Goal: Task Accomplishment & Management: Use online tool/utility

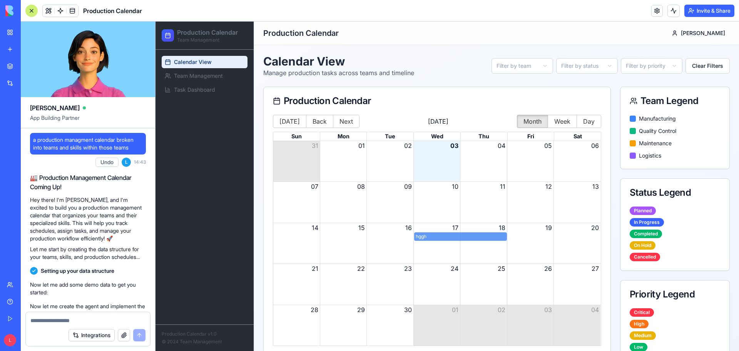
scroll to position [552, 0]
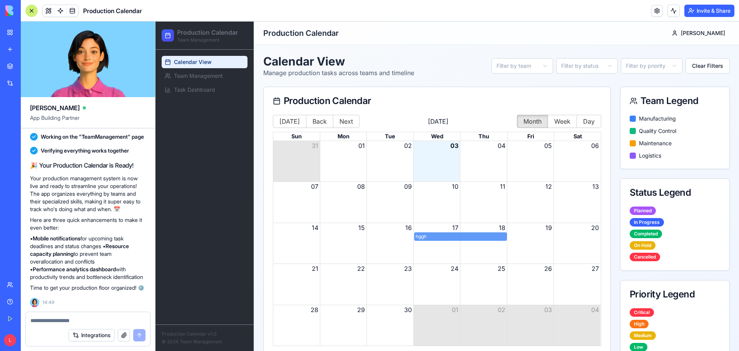
click at [13, 12] on img at bounding box center [29, 10] width 48 height 11
click at [35, 9] on img at bounding box center [29, 10] width 48 height 11
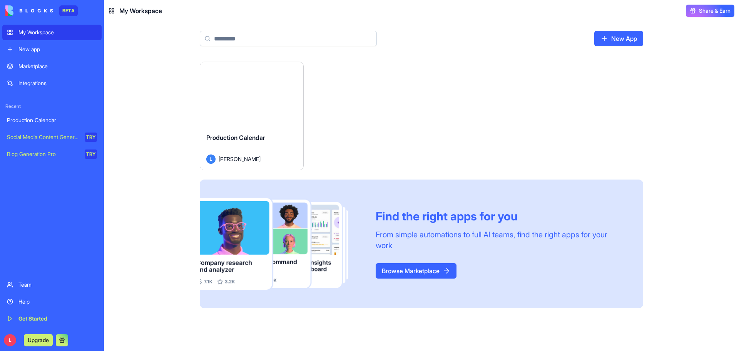
click at [59, 136] on div "Social Media Content Generator" at bounding box center [43, 137] width 72 height 8
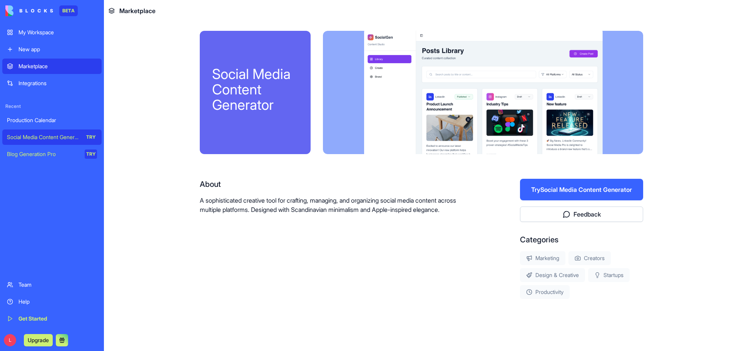
click at [585, 191] on button "Try Social Media Content Generator" at bounding box center [581, 190] width 123 height 22
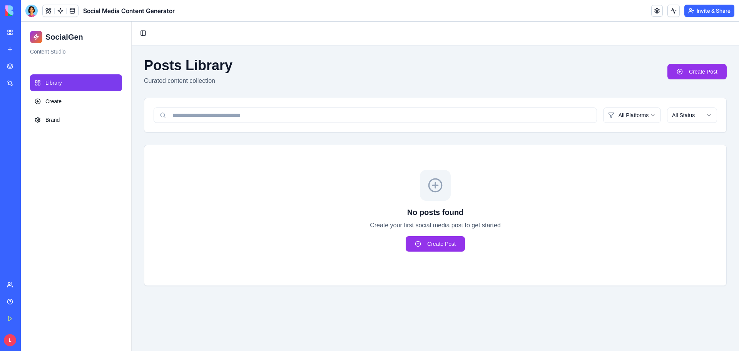
click at [28, 316] on div "Get Started" at bounding box center [23, 319] width 10 height 8
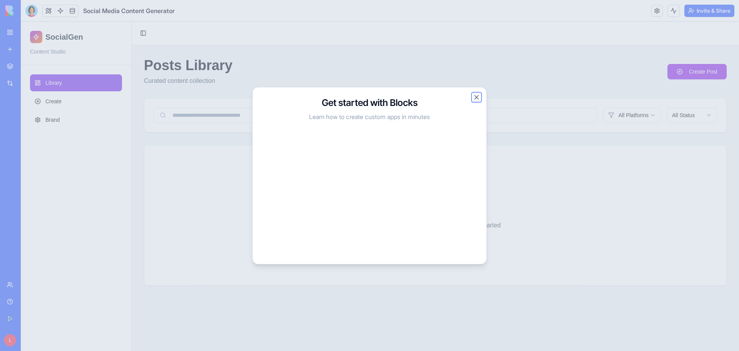
click at [474, 99] on button "Close" at bounding box center [477, 97] width 8 height 8
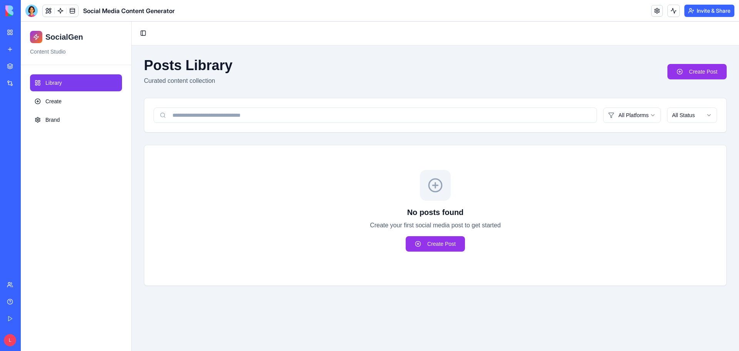
click at [14, 38] on link "My Workspace" at bounding box center [17, 32] width 31 height 15
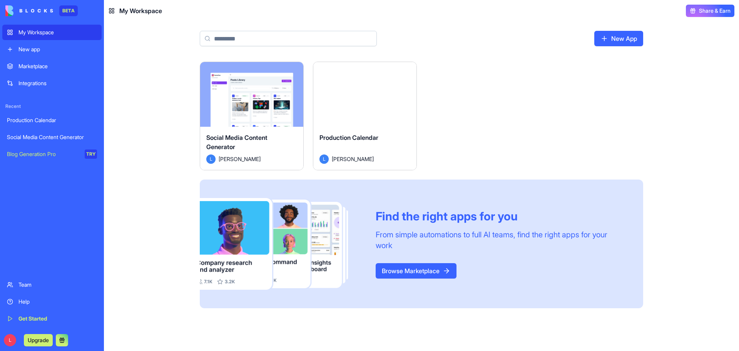
click at [363, 120] on div "Launch" at bounding box center [364, 94] width 103 height 65
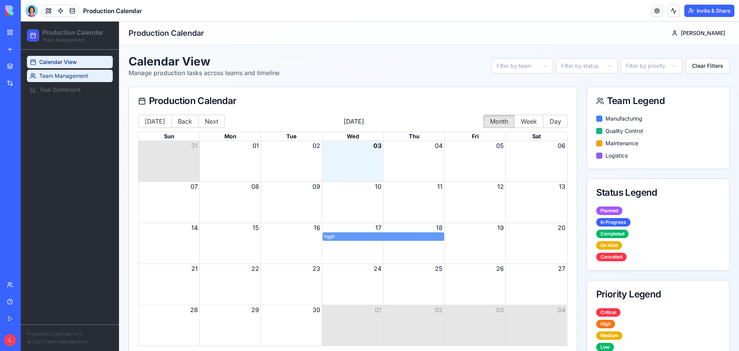
click at [54, 70] on link "Team Management" at bounding box center [70, 76] width 86 height 12
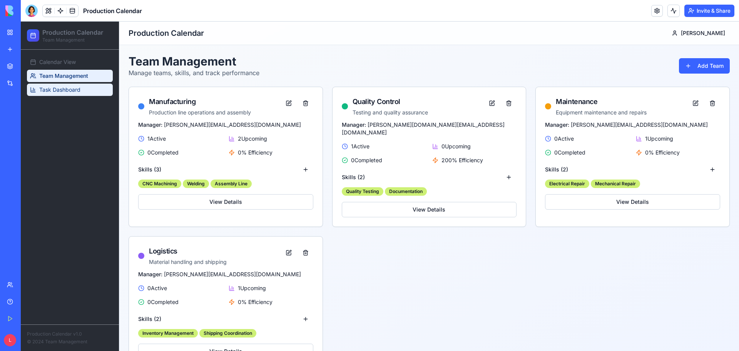
click at [69, 88] on span "Task Dashboard" at bounding box center [59, 90] width 41 height 8
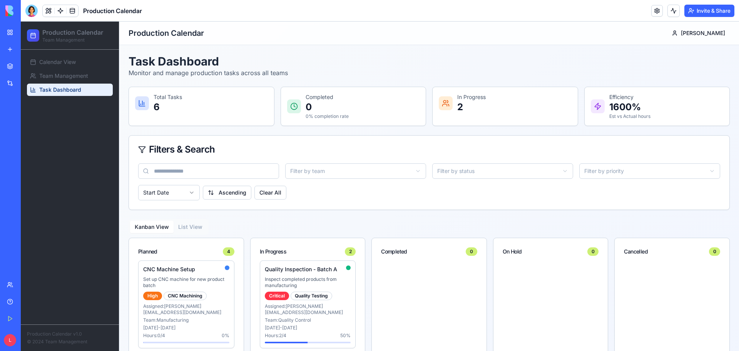
click at [13, 35] on link "My Workspace" at bounding box center [17, 32] width 31 height 15
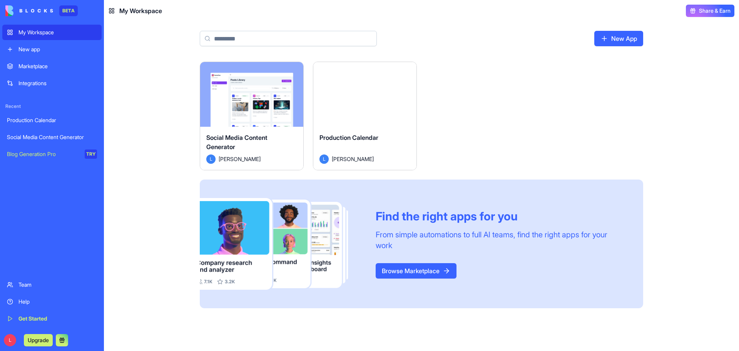
click at [109, 49] on main "New App Launch Social Media Content Generator [PERSON_NAME] Launch Production C…" at bounding box center [421, 186] width 635 height 329
click at [53, 117] on div "Production Calendar" at bounding box center [52, 120] width 90 height 8
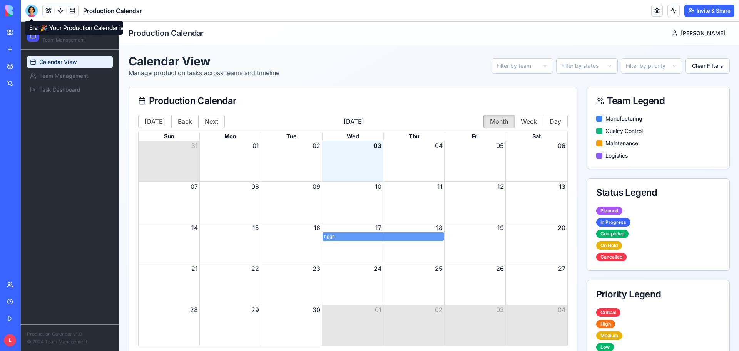
click at [32, 12] on div at bounding box center [31, 11] width 12 height 12
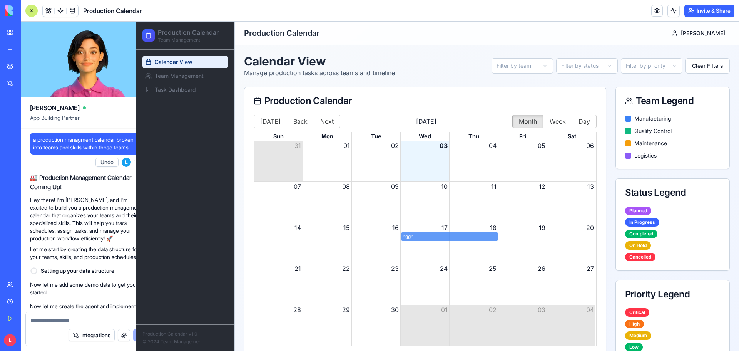
scroll to position [552, 0]
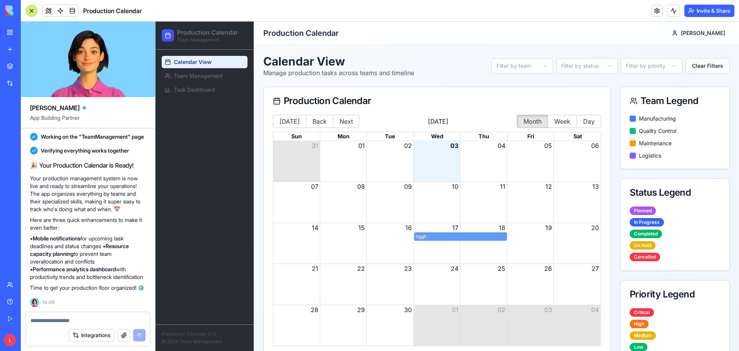
click at [94, 321] on textarea at bounding box center [87, 321] width 115 height 8
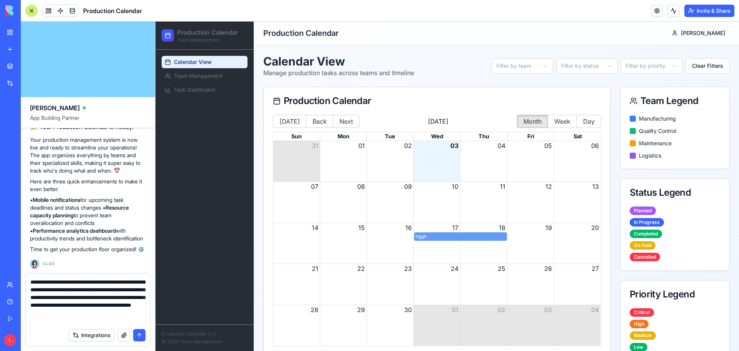
type textarea "**********"
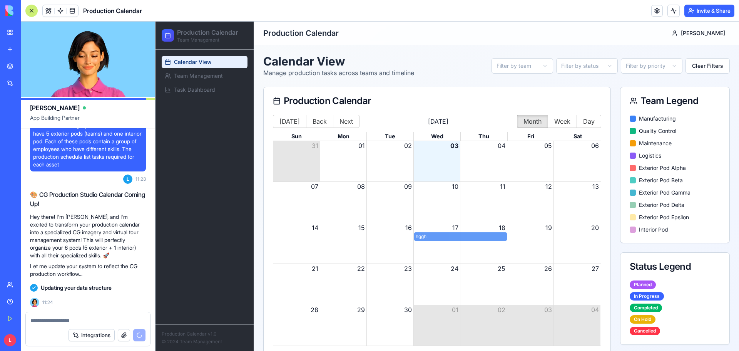
scroll to position [756, 0]
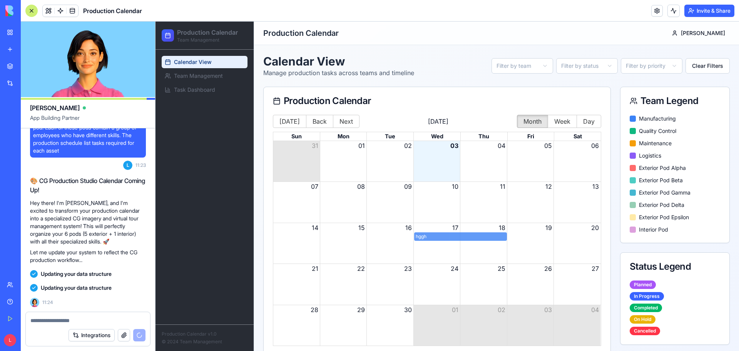
click at [457, 12] on header "Production Calendar Invite & Share" at bounding box center [380, 11] width 719 height 22
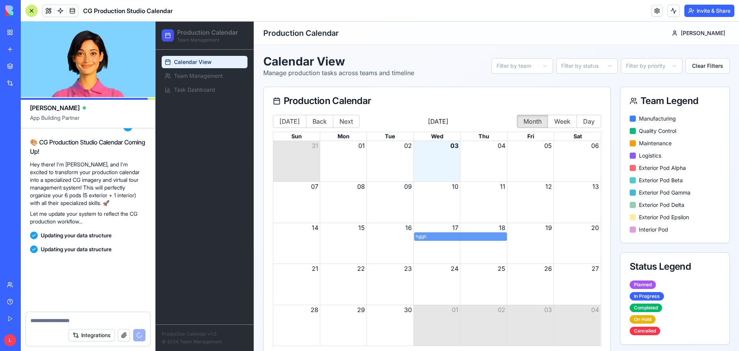
scroll to position [833, 0]
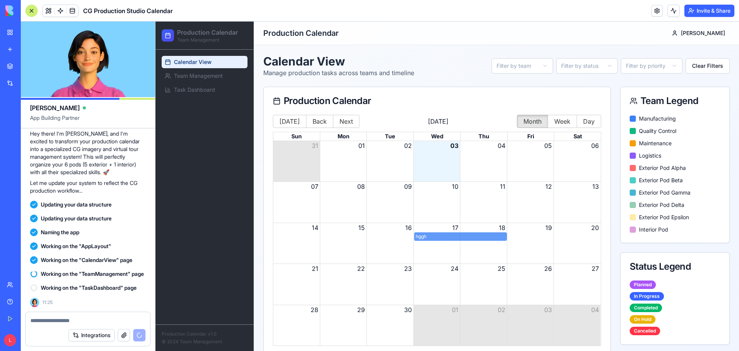
click at [365, 13] on header "CG Production Studio Calendar Invite & Share" at bounding box center [380, 11] width 719 height 22
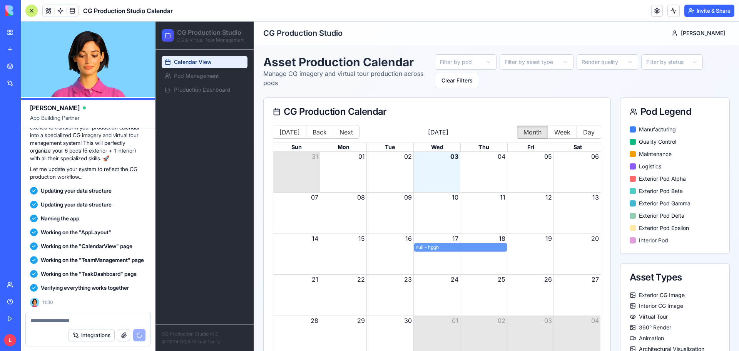
scroll to position [998, 0]
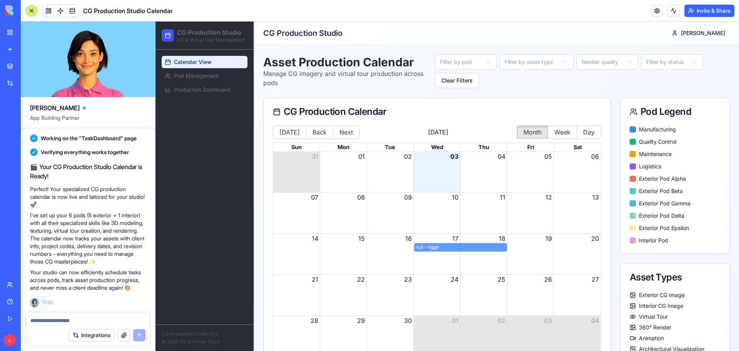
click at [71, 211] on p "I've set up your 6 pods (5 exterior + 1 interior) with all their specialized sk…" at bounding box center [88, 238] width 116 height 54
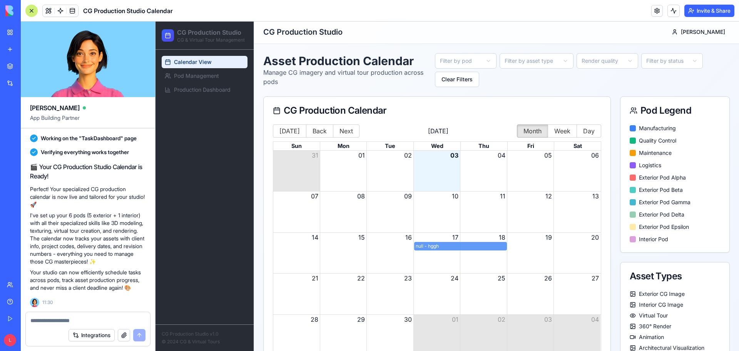
scroll to position [0, 0]
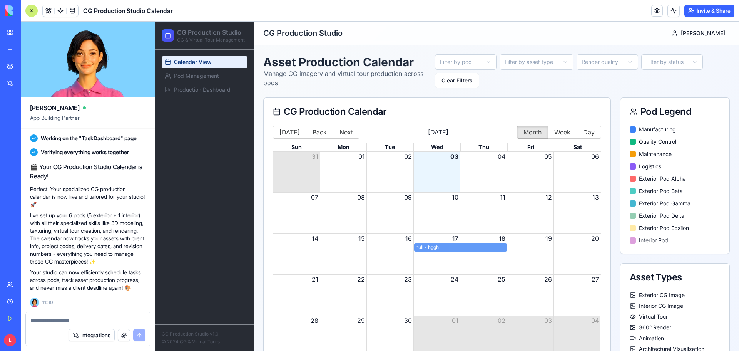
click at [477, 65] on html "CG Production Studio CG & Virtual Tour Management Calendar View Pod Management …" at bounding box center [448, 298] width 584 height 553
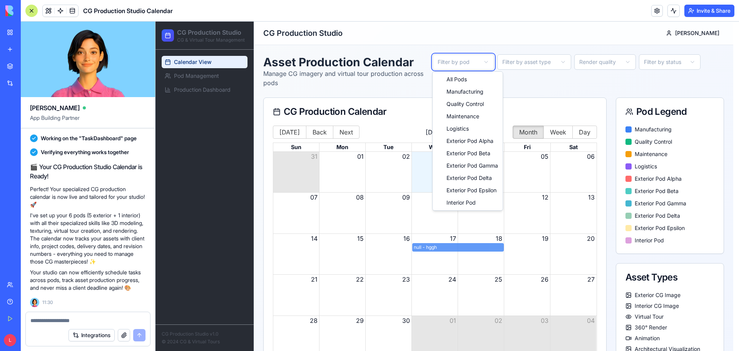
click at [480, 62] on html "CG Production Studio CG & Virtual Tour Management Calendar View Pod Management …" at bounding box center [448, 298] width 584 height 553
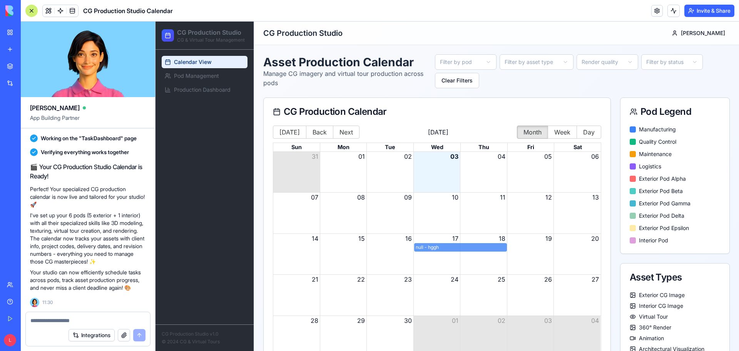
click at [530, 62] on html "CG Production Studio CG & Virtual Tour Management Calendar View Pod Management …" at bounding box center [448, 298] width 584 height 553
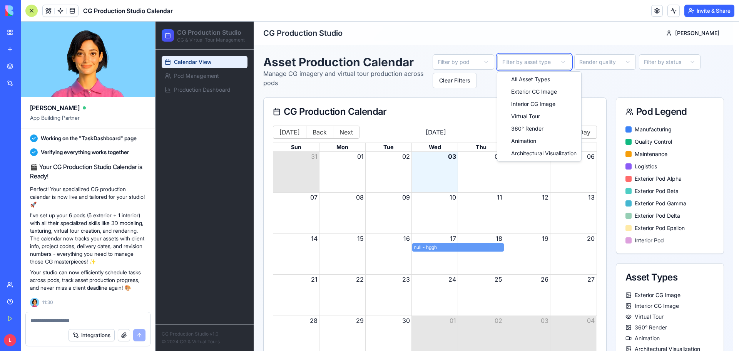
click at [532, 61] on html "CG Production Studio CG & Virtual Tour Management Calendar View Pod Management …" at bounding box center [448, 298] width 584 height 553
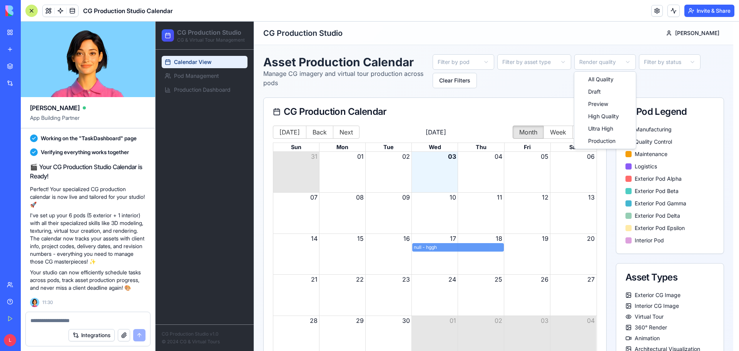
click at [603, 61] on html "CG Production Studio CG & Virtual Tour Management Calendar View Pod Management …" at bounding box center [448, 298] width 584 height 553
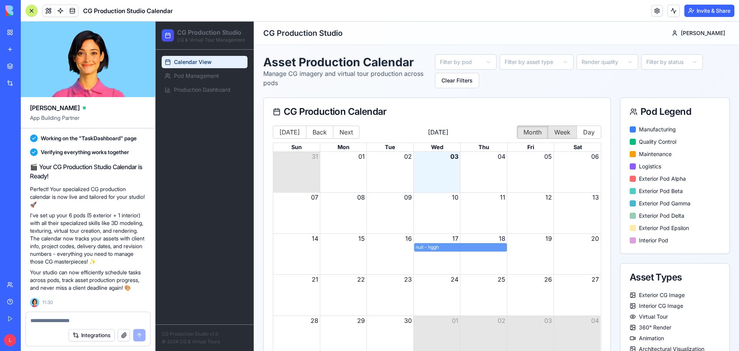
click at [563, 132] on button "Week" at bounding box center [562, 132] width 29 height 13
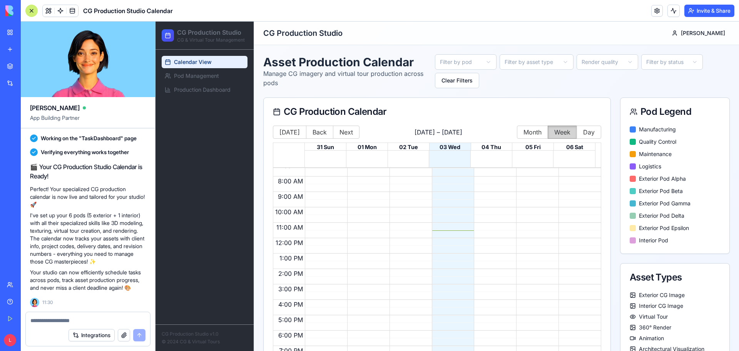
scroll to position [154, 0]
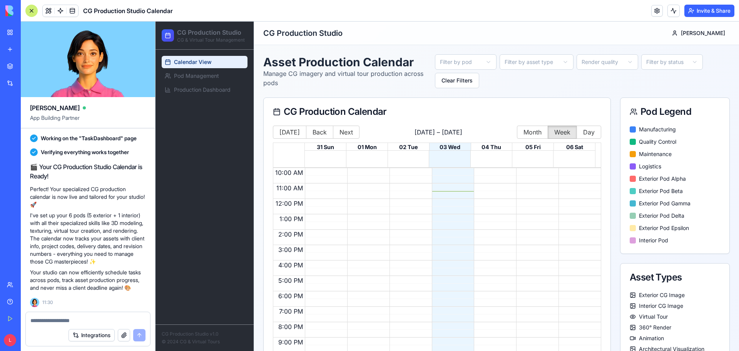
click at [443, 192] on div at bounding box center [451, 199] width 39 height 370
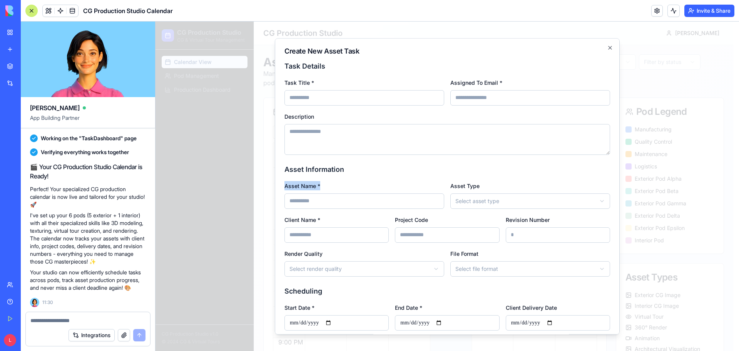
click at [443, 192] on div "**********" at bounding box center [448, 195] width 326 height 28
click at [391, 201] on input "Asset Name *" at bounding box center [365, 200] width 160 height 15
drag, startPoint x: 590, startPoint y: 15, endPoint x: 456, endPoint y: 13, distance: 133.7
click at [590, 15] on header "CG Production Studio Calendar Invite & Share" at bounding box center [380, 11] width 719 height 22
click at [607, 46] on icon "button" at bounding box center [610, 48] width 6 height 6
